Goal: Feedback & Contribution: Contribute content

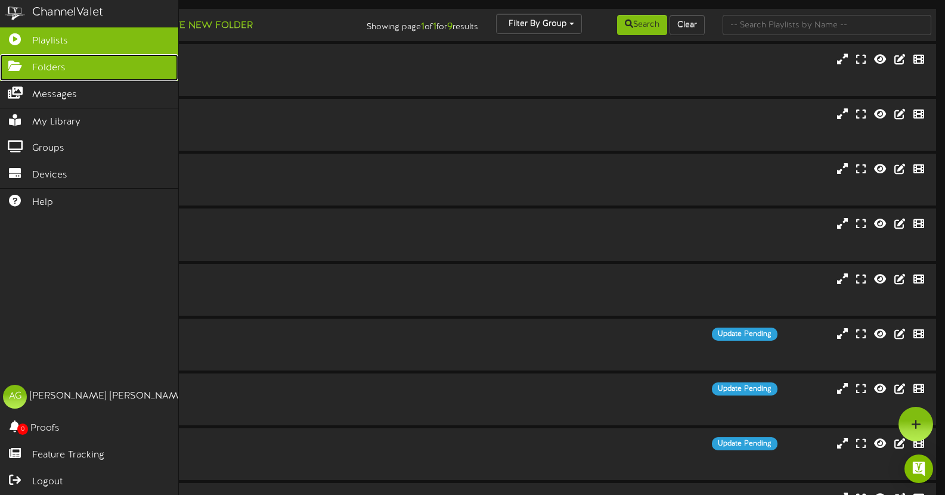
click at [17, 69] on icon at bounding box center [15, 64] width 30 height 9
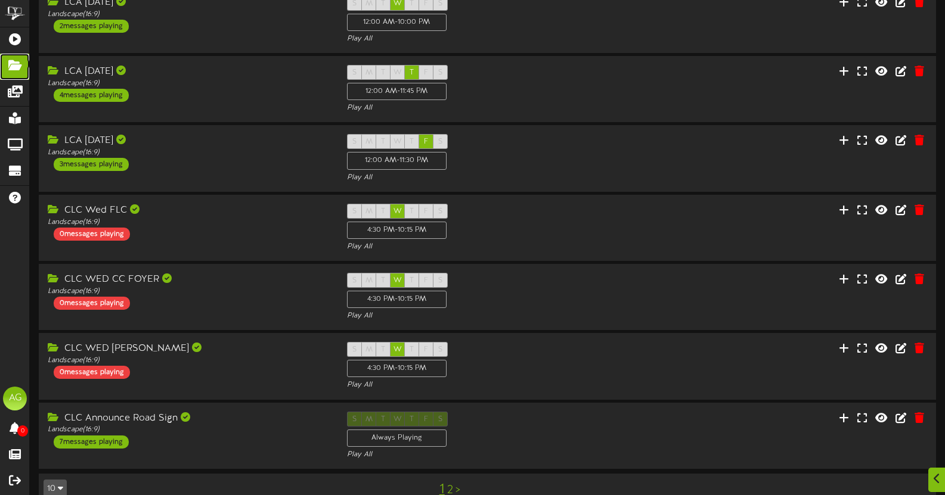
scroll to position [297, 0]
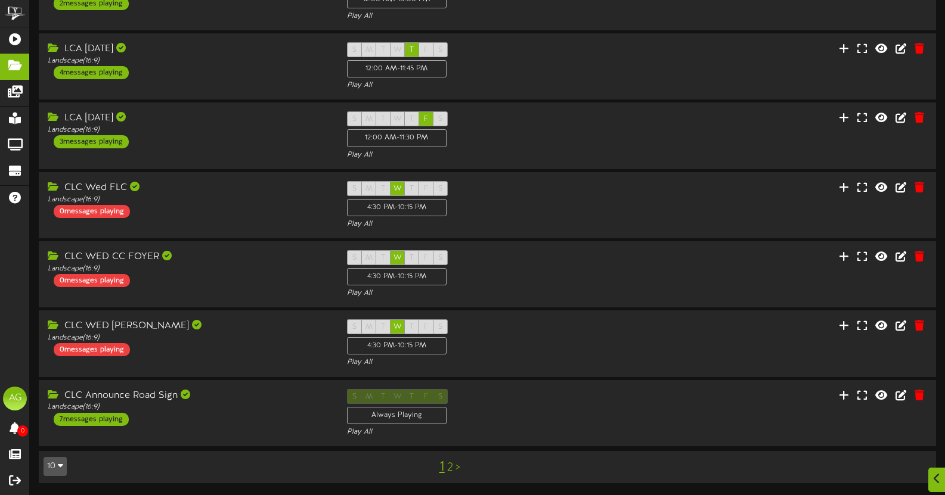
click at [449, 469] on link "2" at bounding box center [450, 467] width 6 height 13
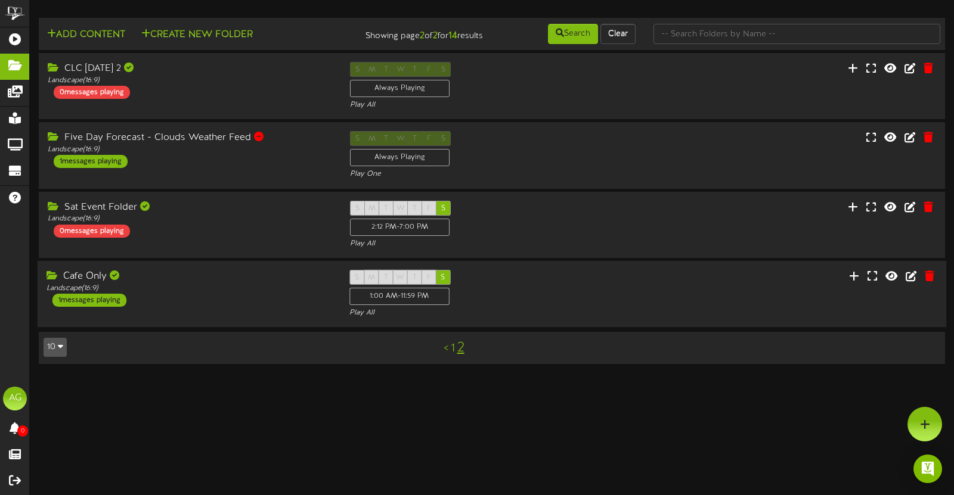
click at [722, 291] on div "Cafe Only Landscape ( 16:9 ) 1 messages playing S M T W T F S 1:00 AM - 11:59 P…" at bounding box center [492, 294] width 909 height 49
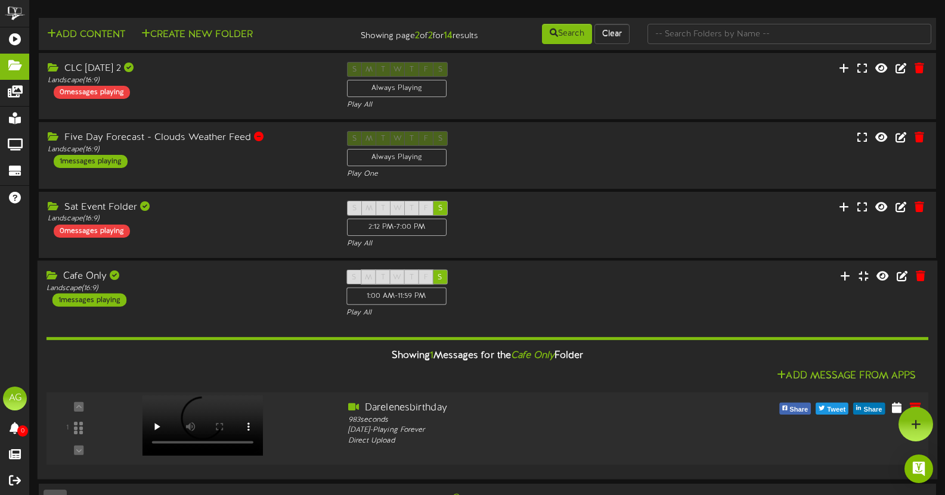
scroll to position [33, 0]
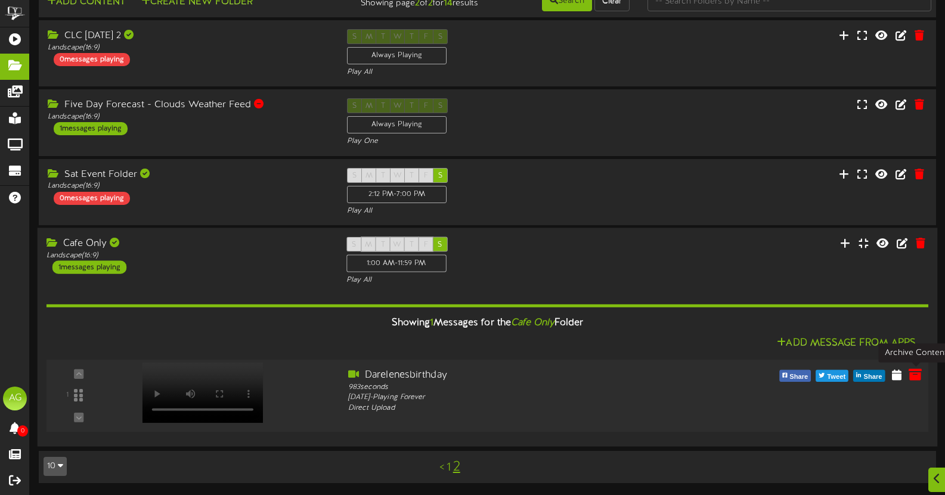
click at [920, 379] on icon at bounding box center [914, 374] width 13 height 13
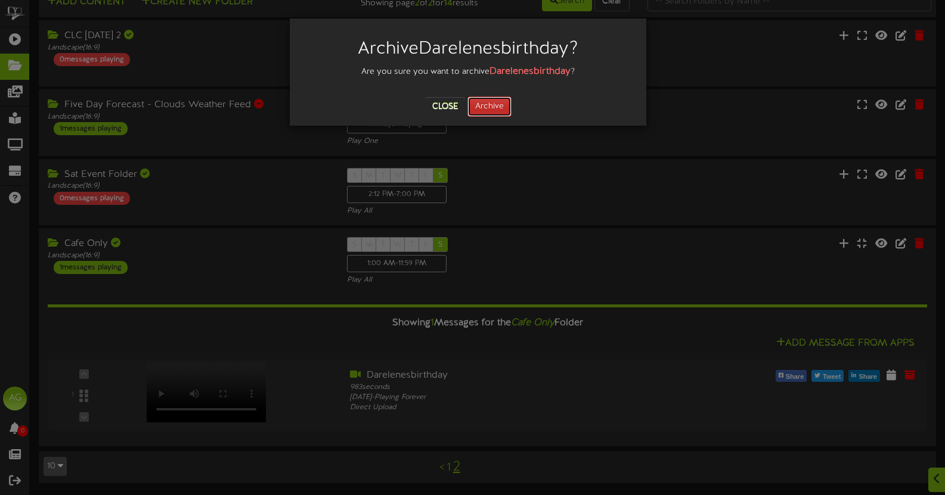
click at [491, 106] on button "Archive" at bounding box center [489, 107] width 44 height 20
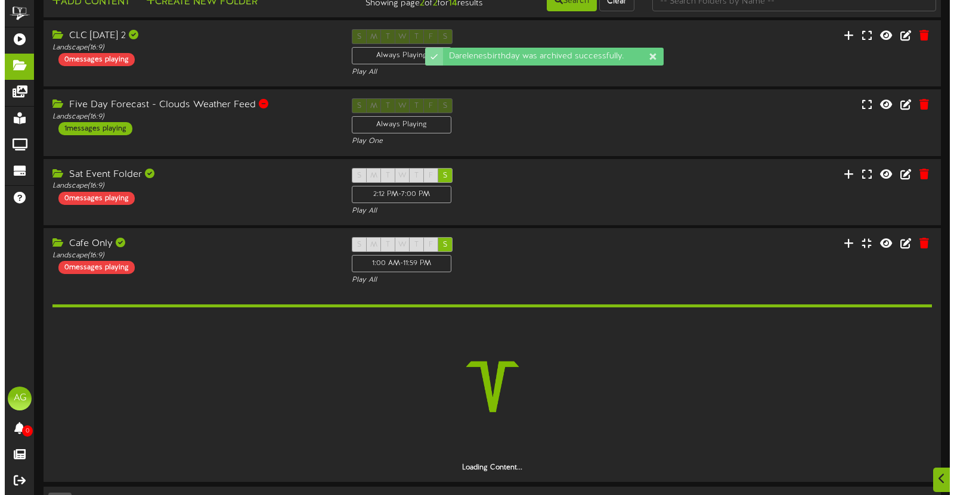
scroll to position [0, 0]
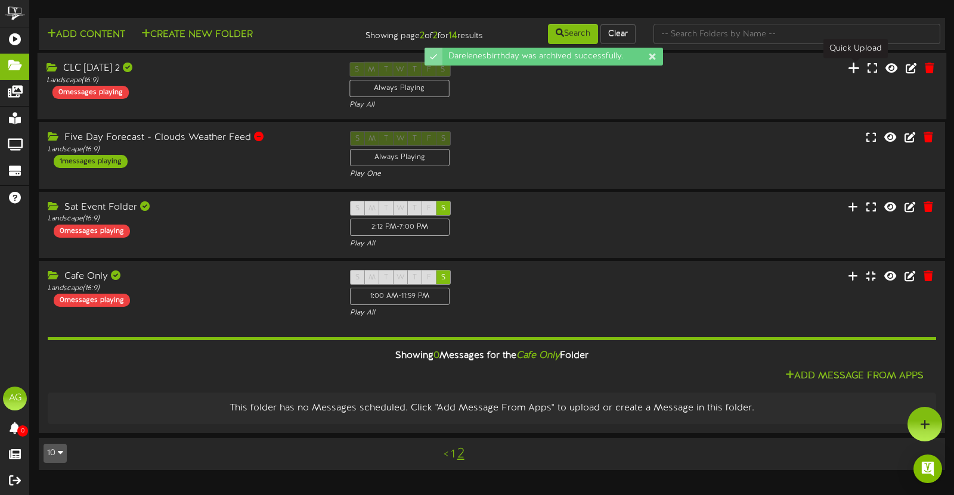
click at [852, 69] on icon at bounding box center [854, 67] width 12 height 13
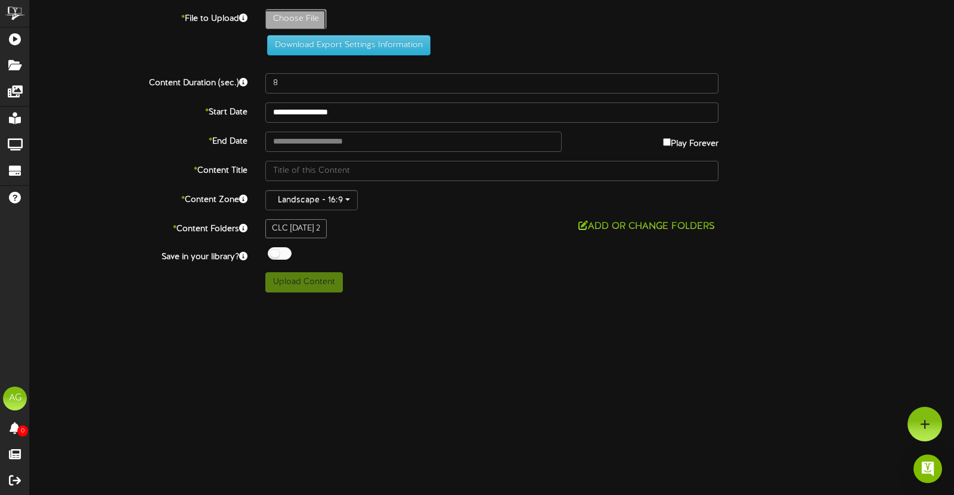
type input "**********"
type input "09-14-2025Preservice"
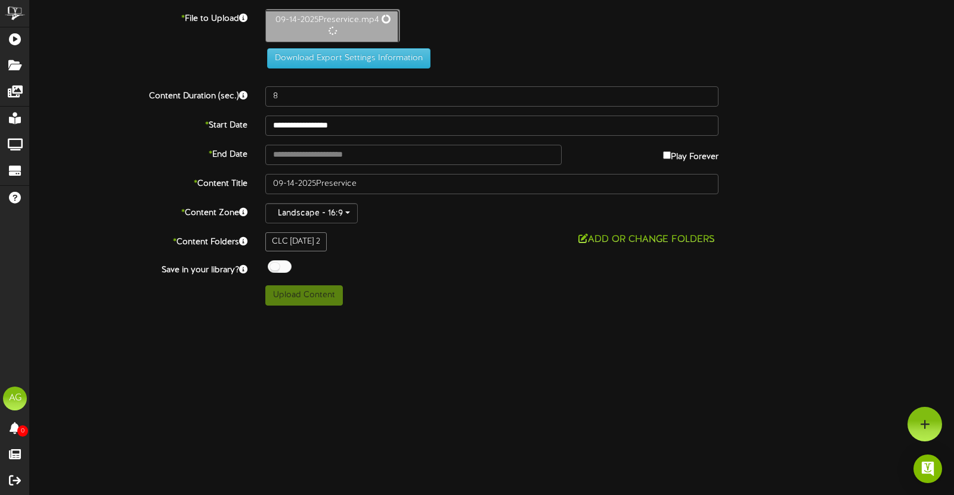
type input "195"
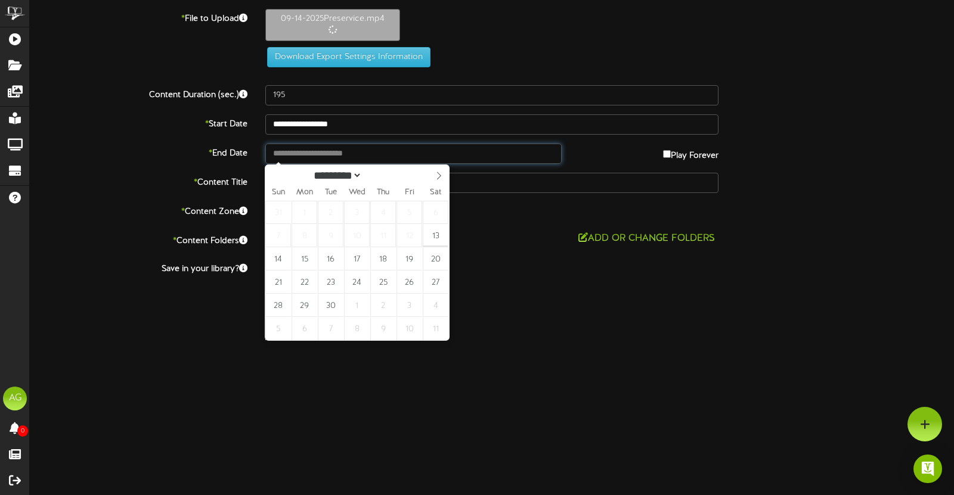
click at [291, 154] on input "text" at bounding box center [413, 154] width 296 height 20
type input "**********"
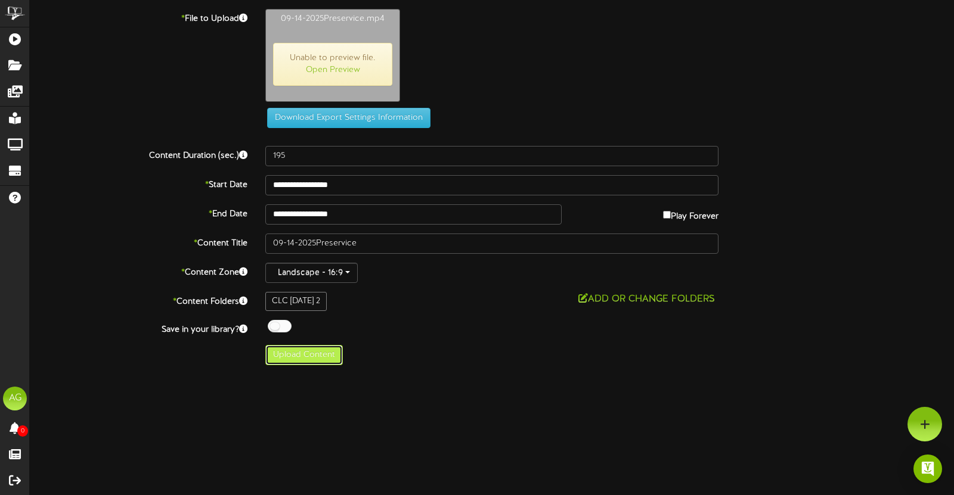
click at [276, 352] on button "Upload Content" at bounding box center [303, 355] width 77 height 20
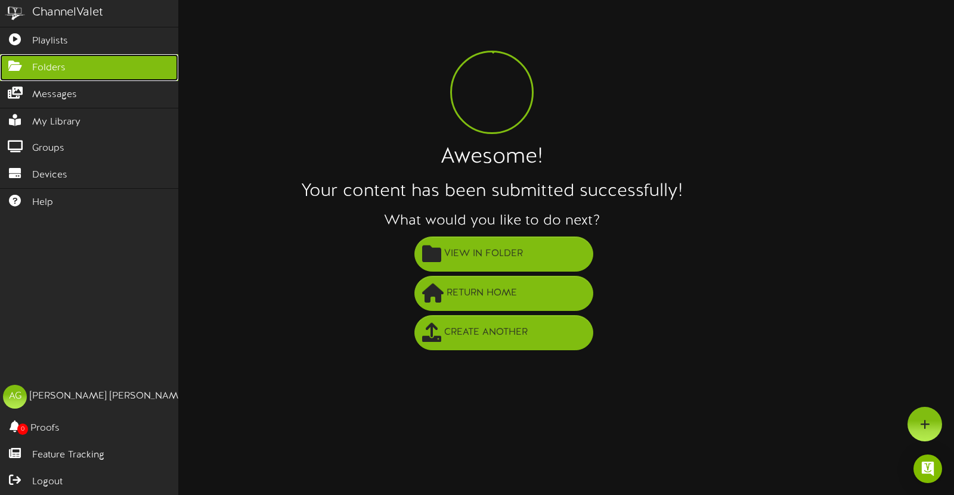
click at [18, 69] on icon at bounding box center [15, 64] width 30 height 9
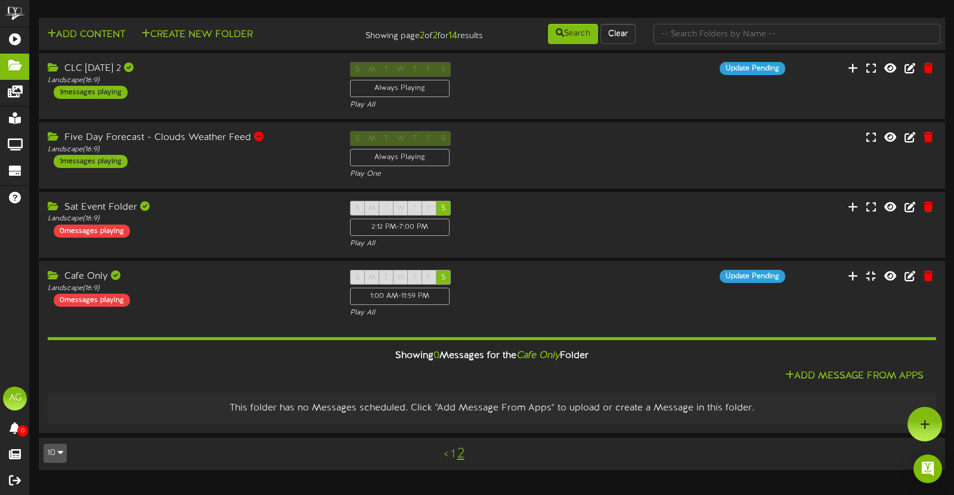
click at [453, 455] on link "1" at bounding box center [453, 454] width 4 height 13
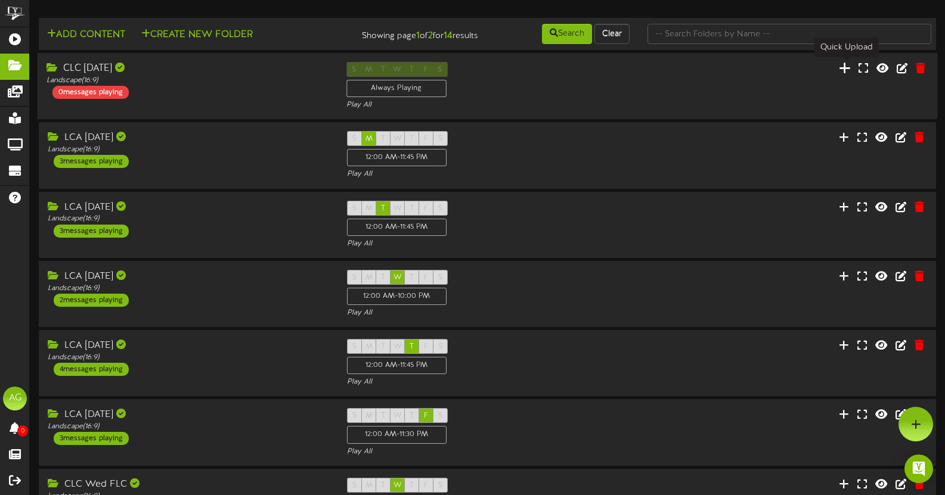
click at [840, 70] on icon at bounding box center [845, 67] width 12 height 13
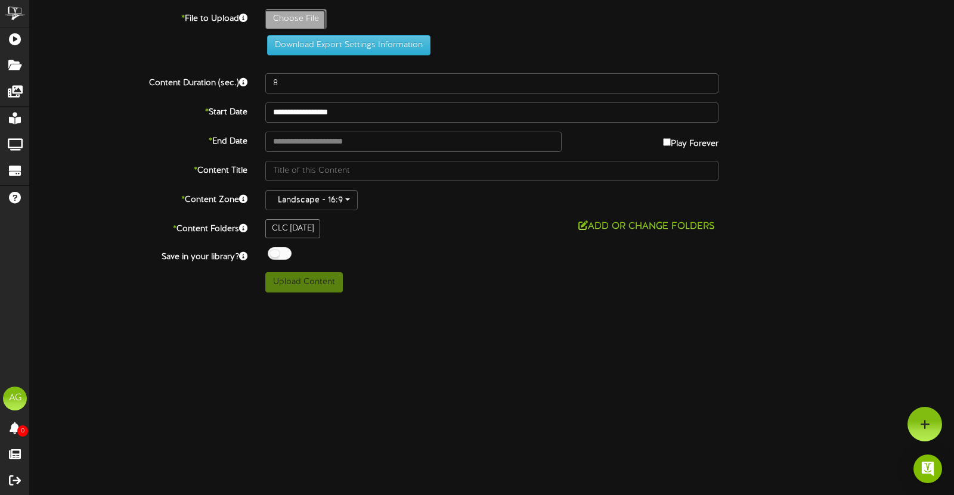
type input "**********"
type input "09-14-2025Preservice"
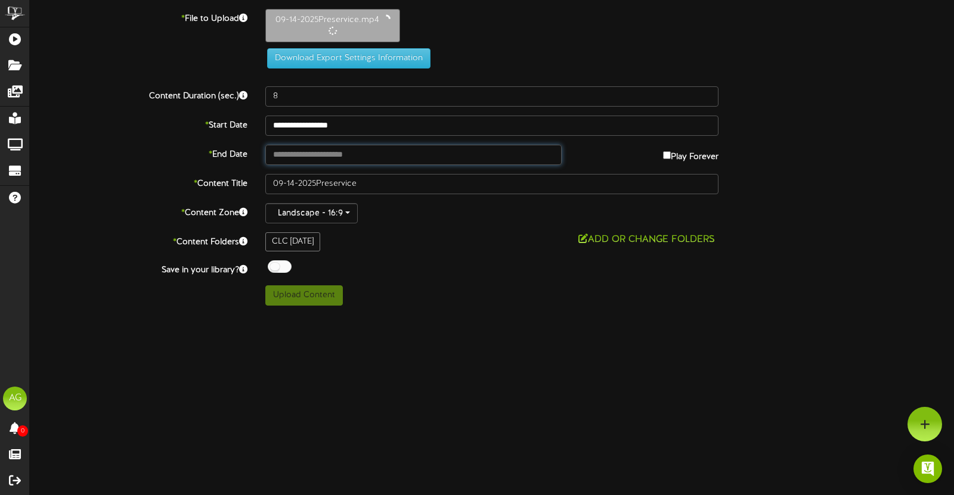
click at [380, 159] on input "text" at bounding box center [413, 155] width 296 height 20
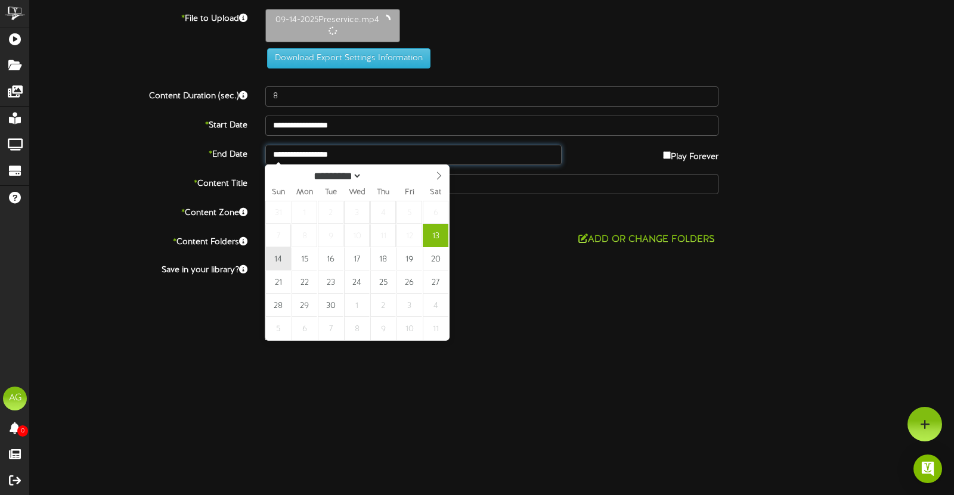
type input "**********"
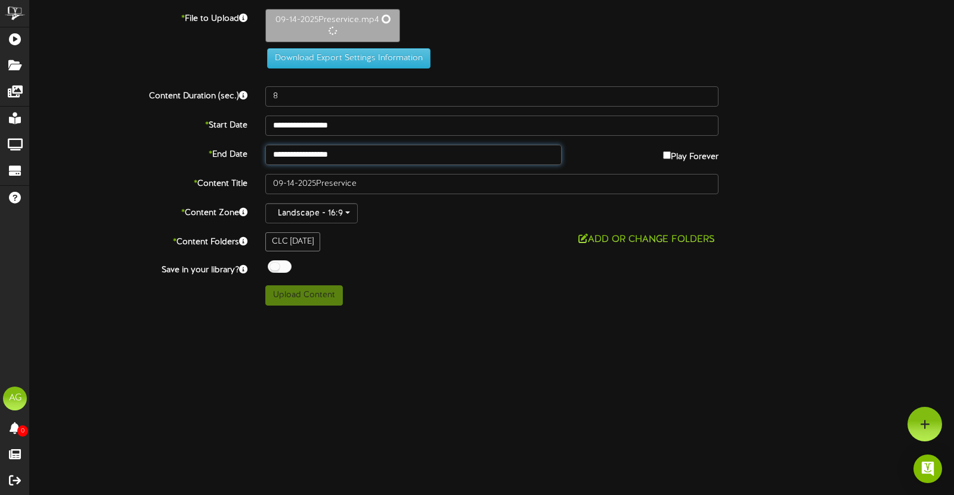
type input "195"
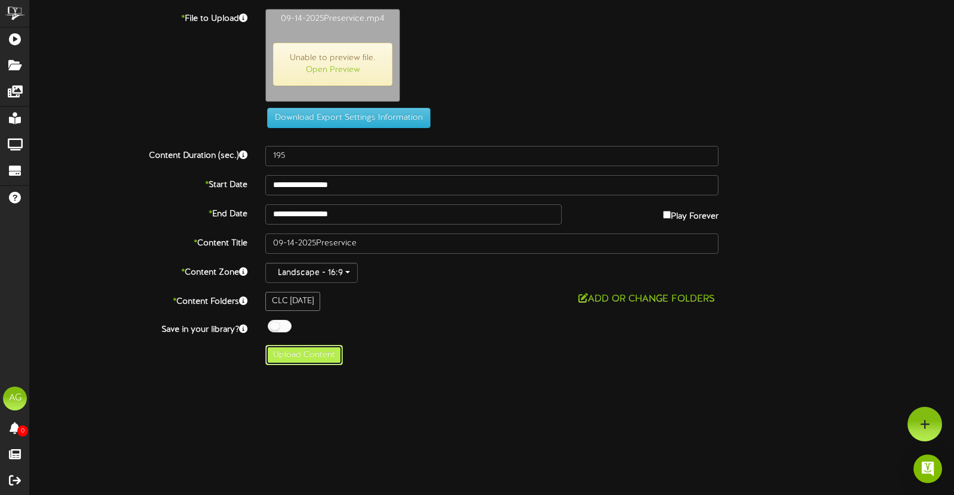
click at [309, 361] on button "Upload Content" at bounding box center [303, 355] width 77 height 20
